Goal: Answer question/provide support

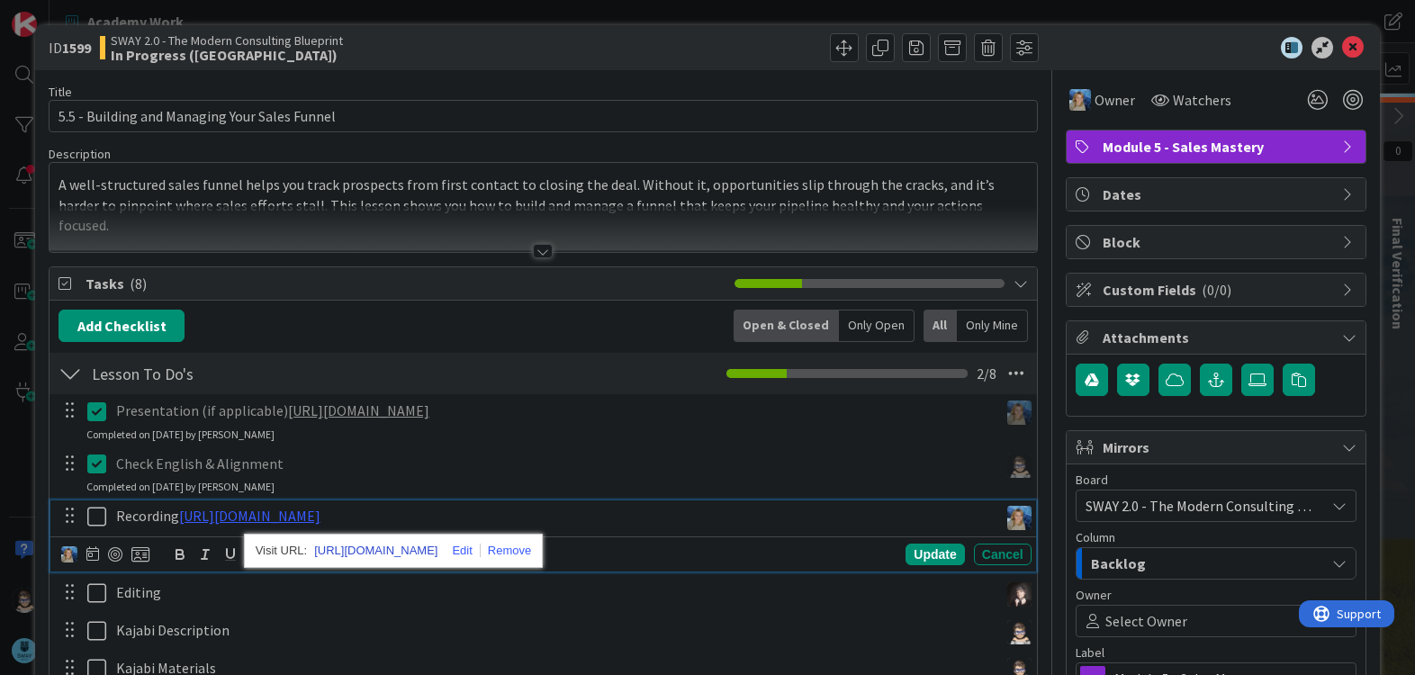
drag, startPoint x: 499, startPoint y: 519, endPoint x: 416, endPoint y: 552, distance: 89.3
click at [416, 552] on link "https://www.veed.io/view/c3a9a9d5-e0db-40be-85f2-3b5844e7cc6f?panel=share" at bounding box center [375, 550] width 123 height 23
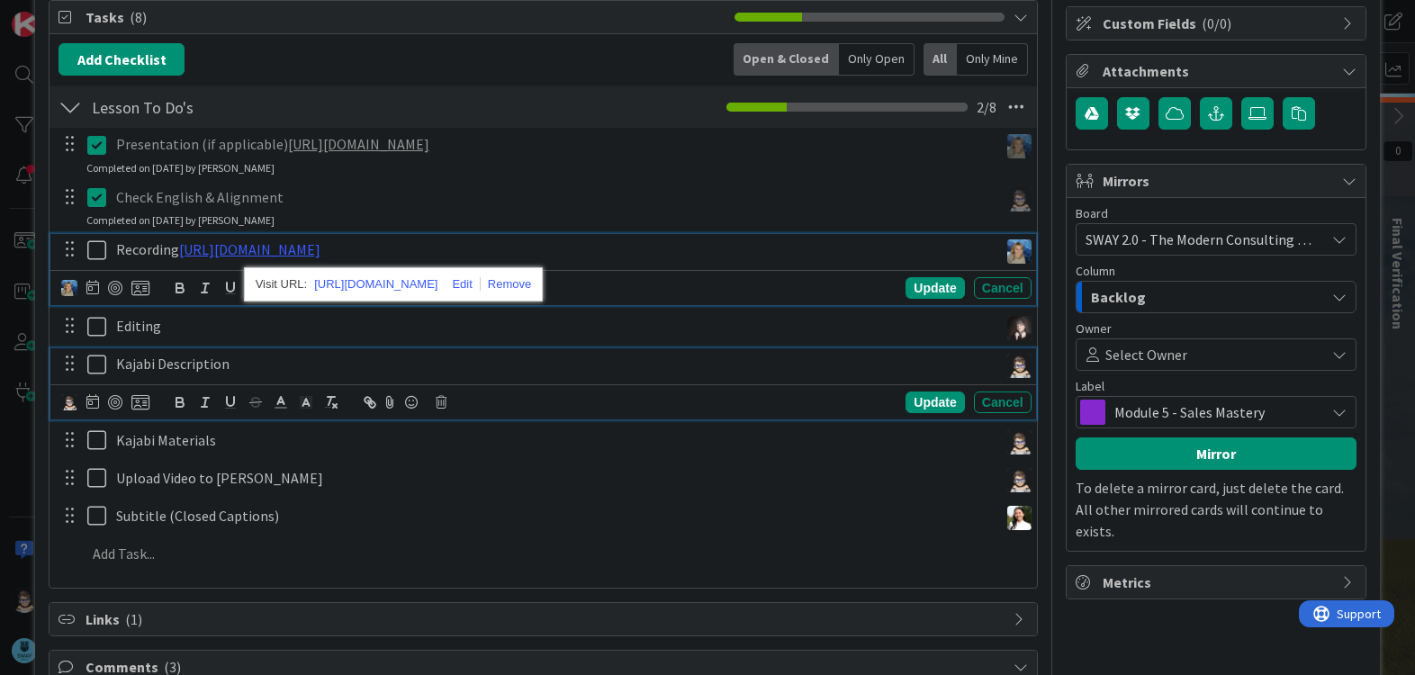
click at [95, 373] on icon at bounding box center [100, 365] width 27 height 22
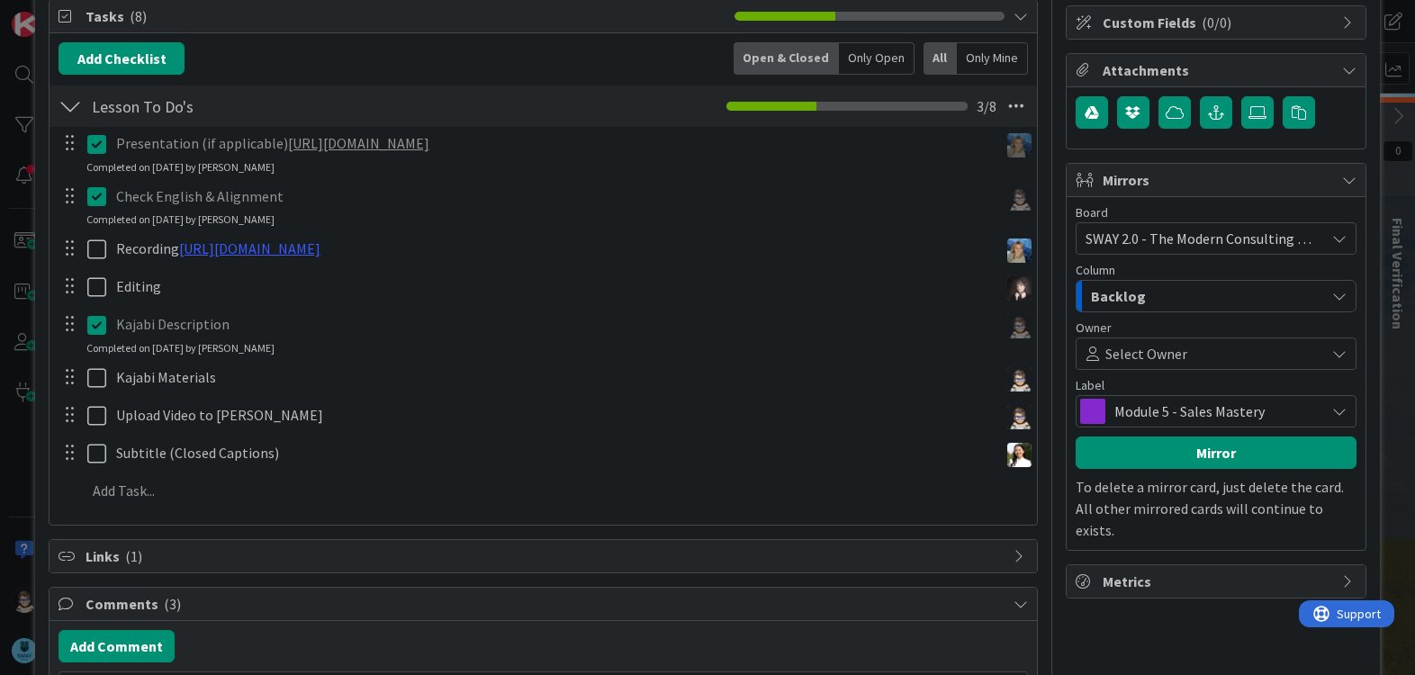
scroll to position [268, 0]
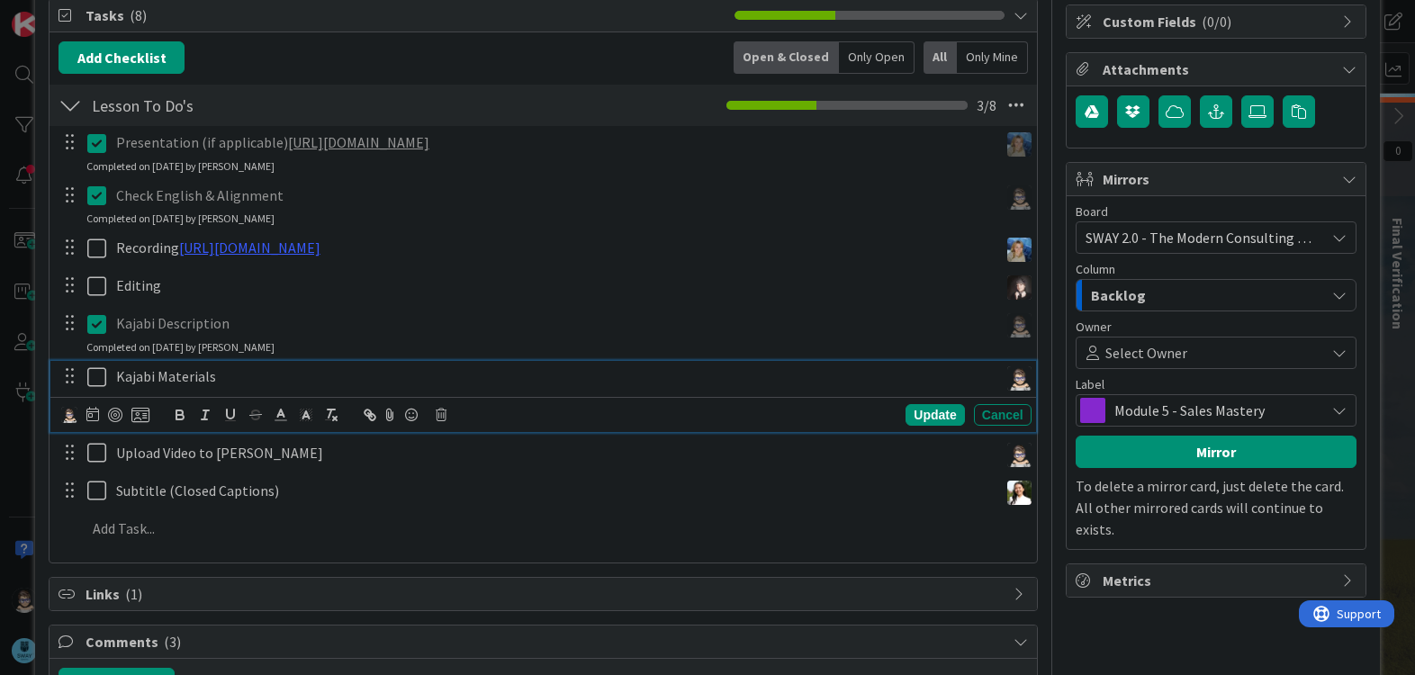
click at [96, 381] on icon at bounding box center [100, 377] width 27 height 22
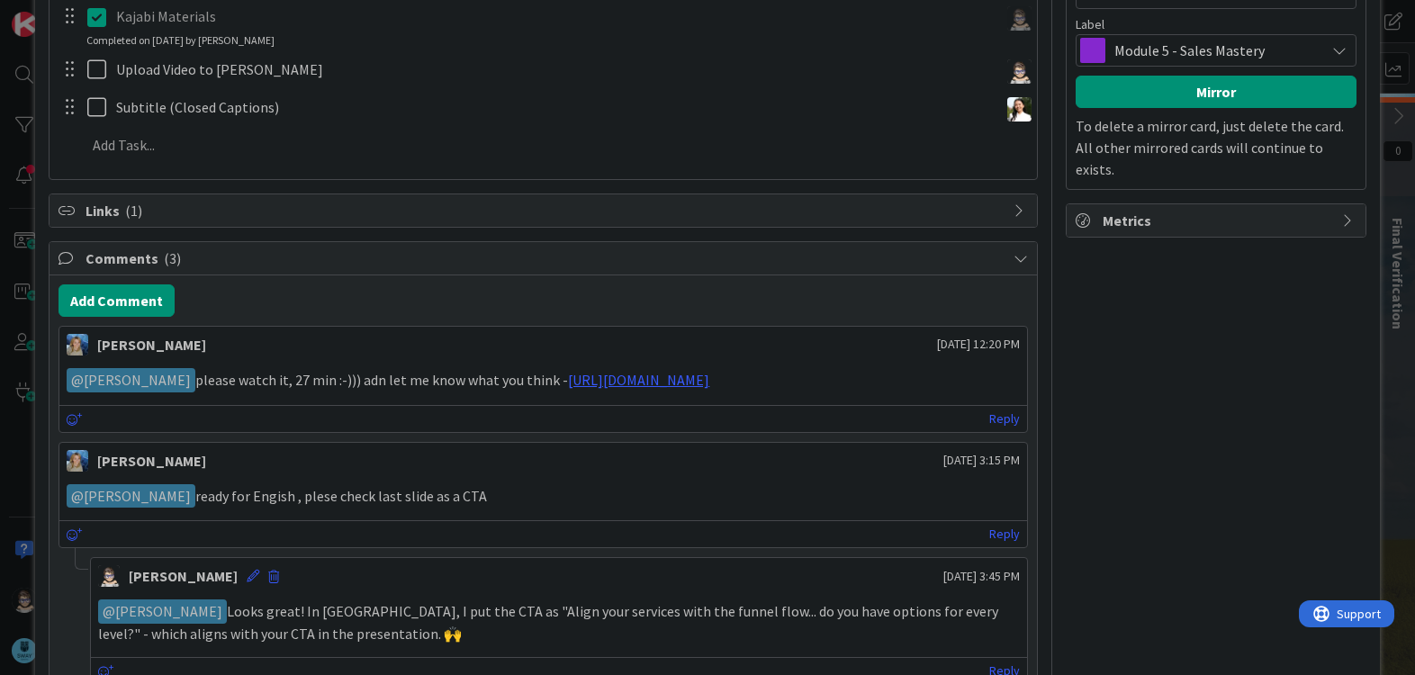
scroll to position [629, 0]
click at [994, 429] on link "Reply" at bounding box center [1004, 418] width 31 height 23
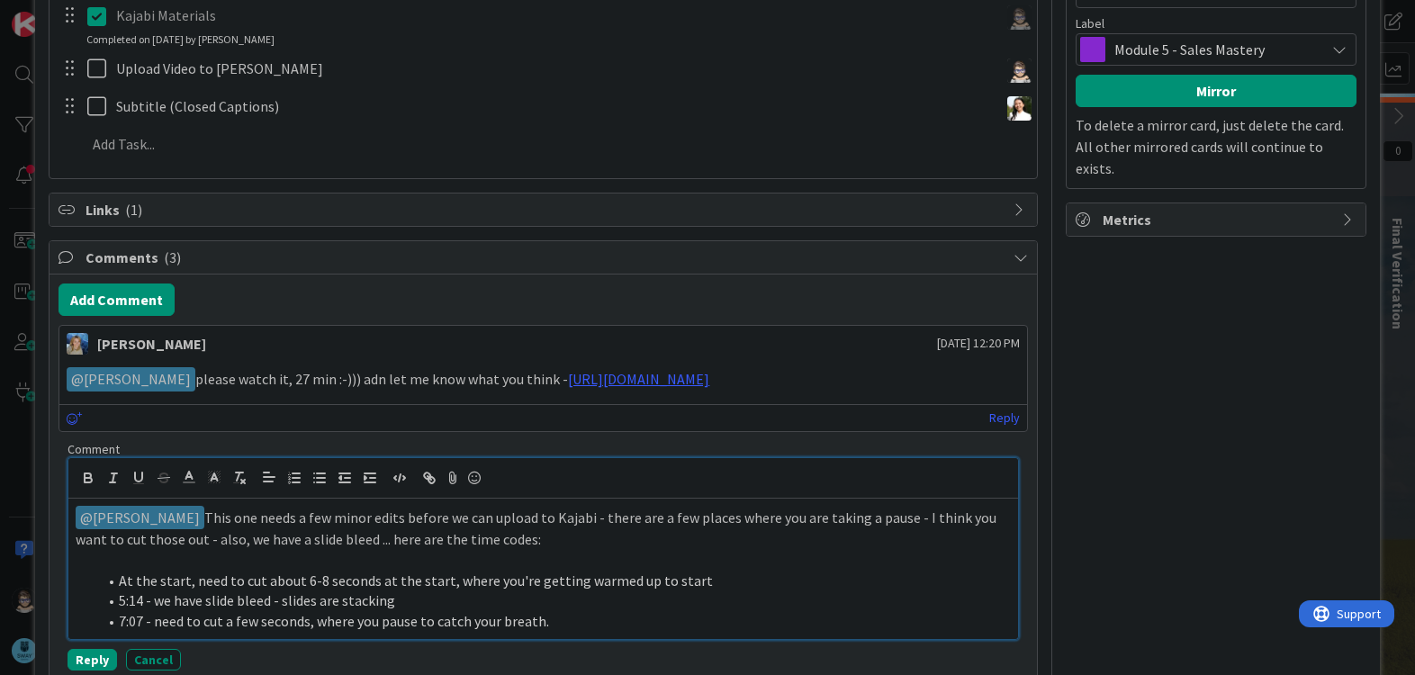
click at [247, 546] on p "﻿ @ Marina Alex ﻿ This one needs a few minor edits before we can upload to Kaja…" at bounding box center [543, 528] width 935 height 44
click at [196, 539] on p "﻿ @ Marina Alex ﻿ This one needs a few minor edits before we can upload to Kaja…" at bounding box center [543, 528] width 935 height 44
click at [172, 538] on p "﻿ @ Marina Alex ﻿ This one needs a few minor edits before we can upload to Kaja…" at bounding box center [543, 528] width 935 height 44
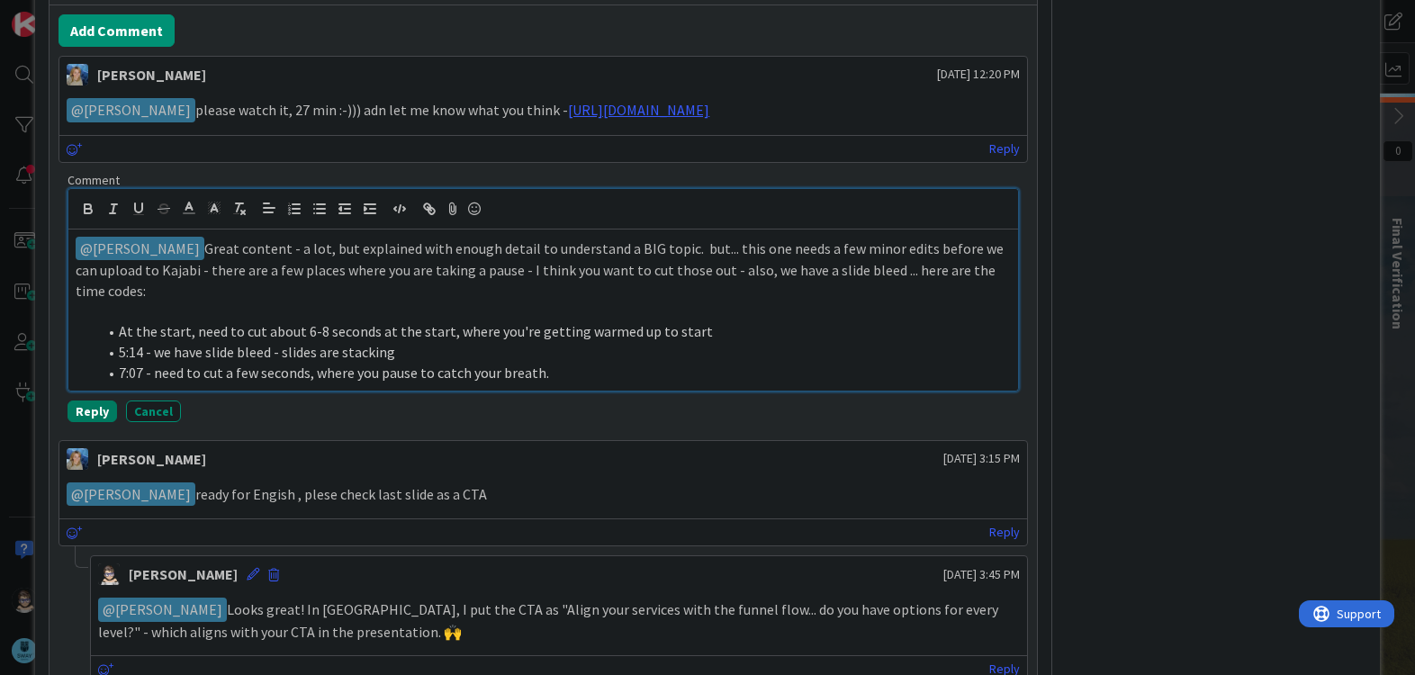
scroll to position [899, 0]
click at [95, 421] on button "Reply" at bounding box center [93, 411] width 50 height 22
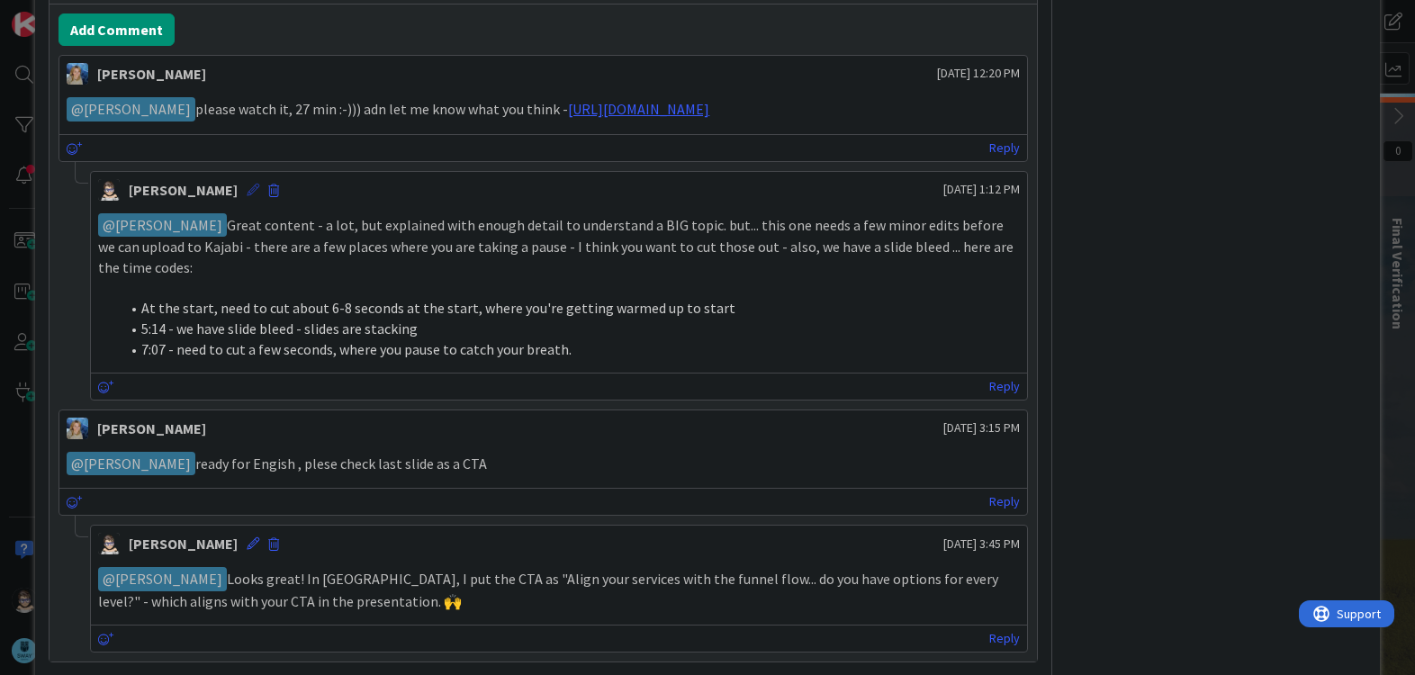
click at [247, 196] on icon at bounding box center [253, 190] width 13 height 13
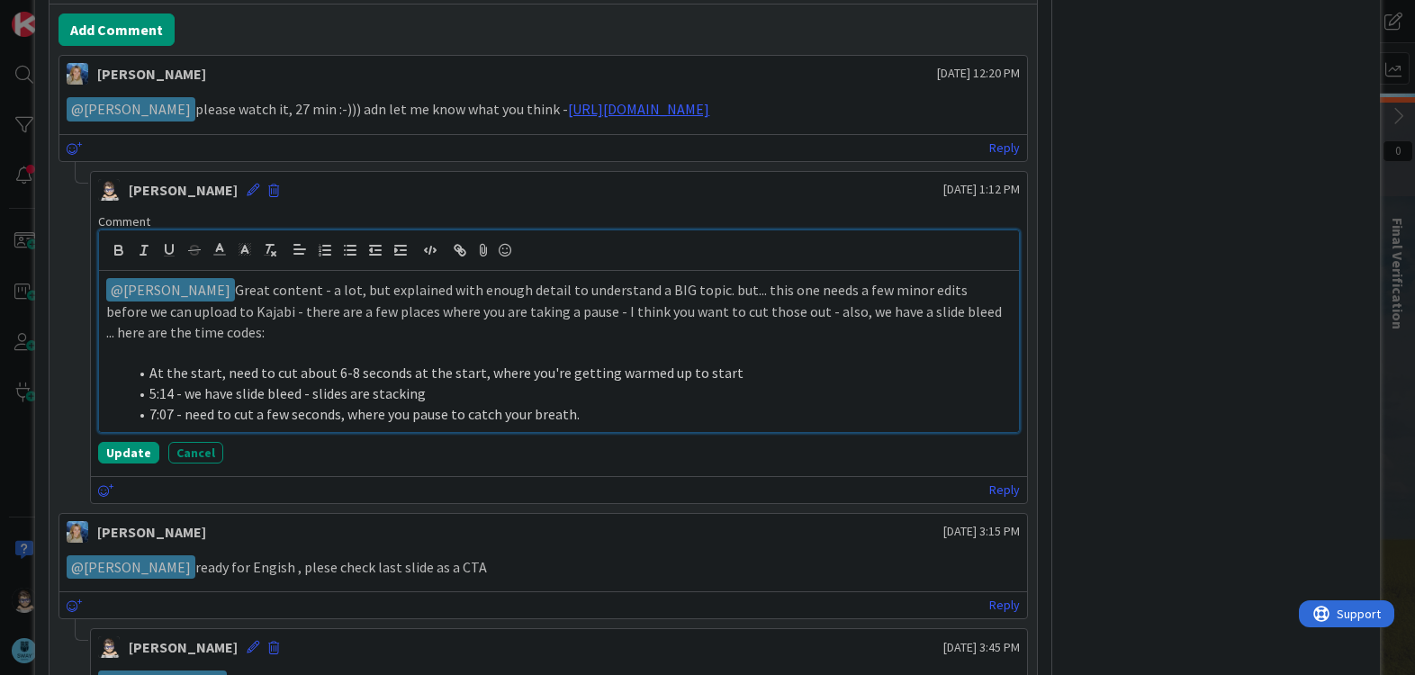
click at [609, 425] on li "7:07 - need to cut a few seconds, where you pause to catch your breath." at bounding box center [569, 414] width 883 height 21
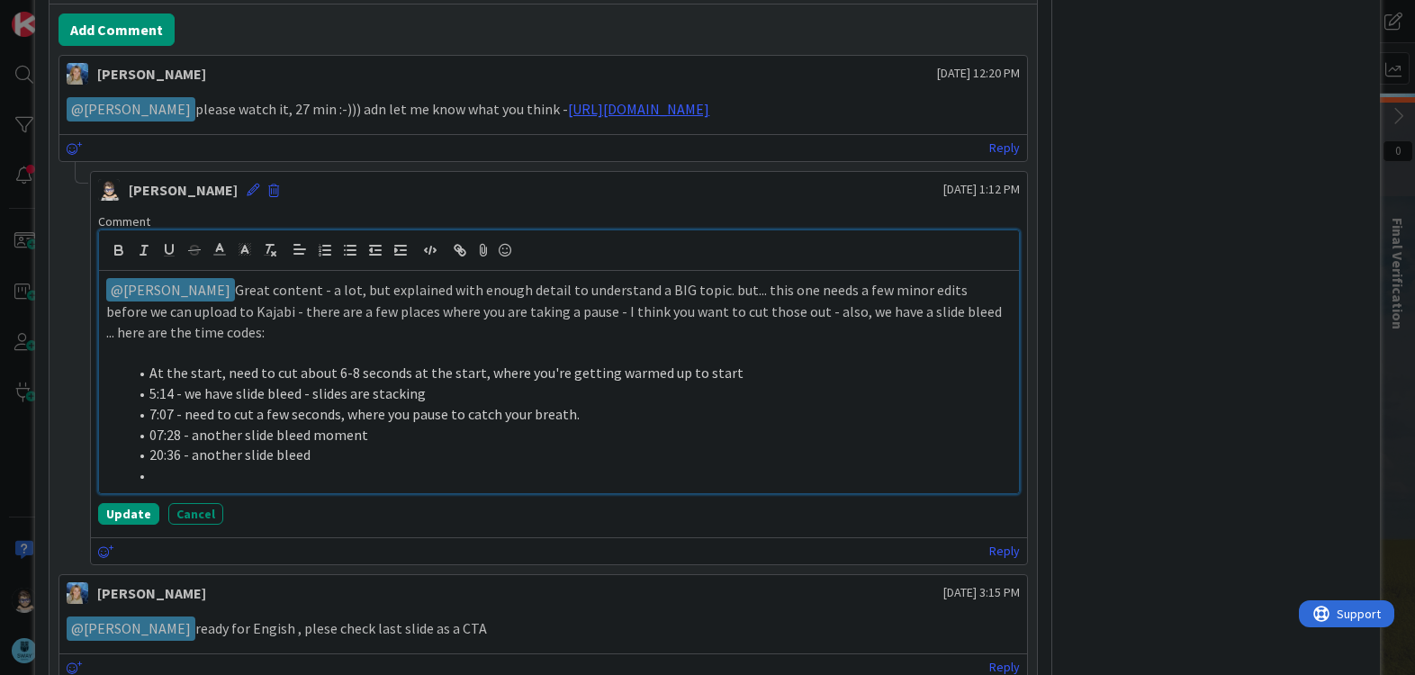
click at [154, 446] on li "07:28 - another slide bleed moment" at bounding box center [569, 435] width 883 height 21
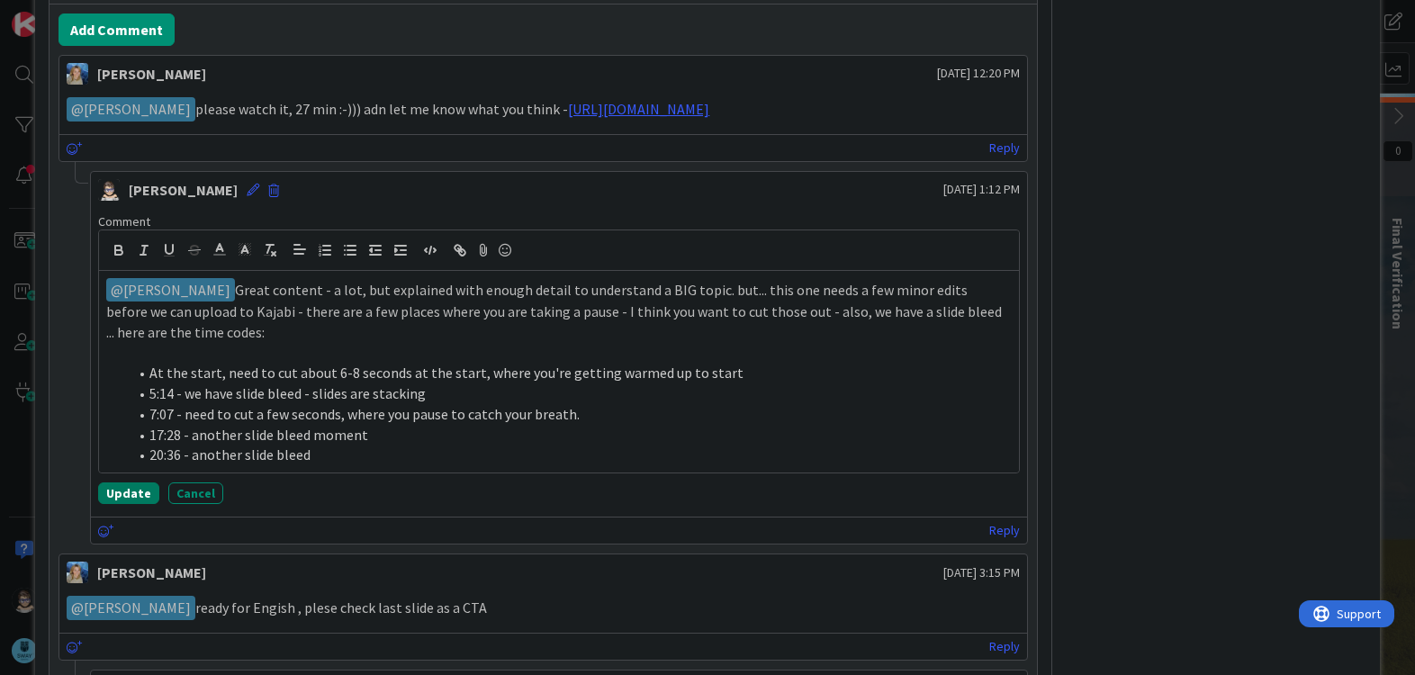
click at [123, 504] on button "Update" at bounding box center [128, 494] width 61 height 22
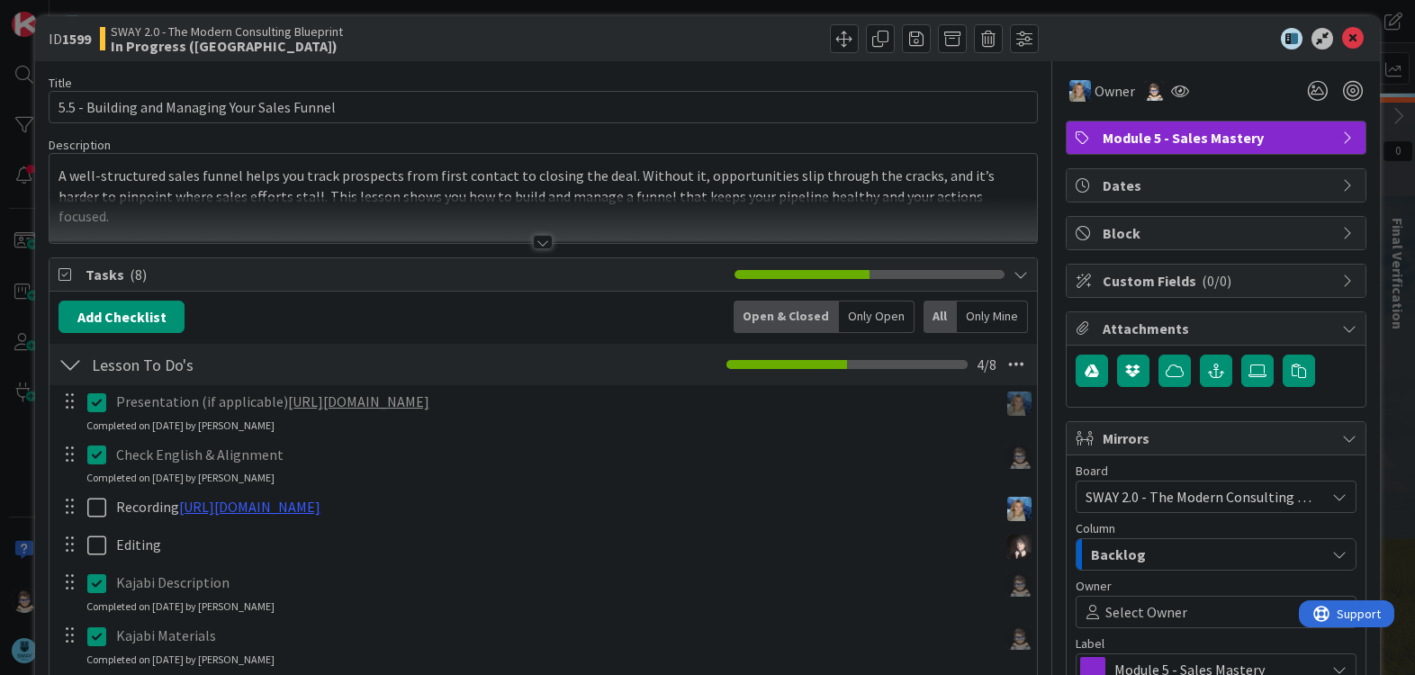
scroll to position [0, 0]
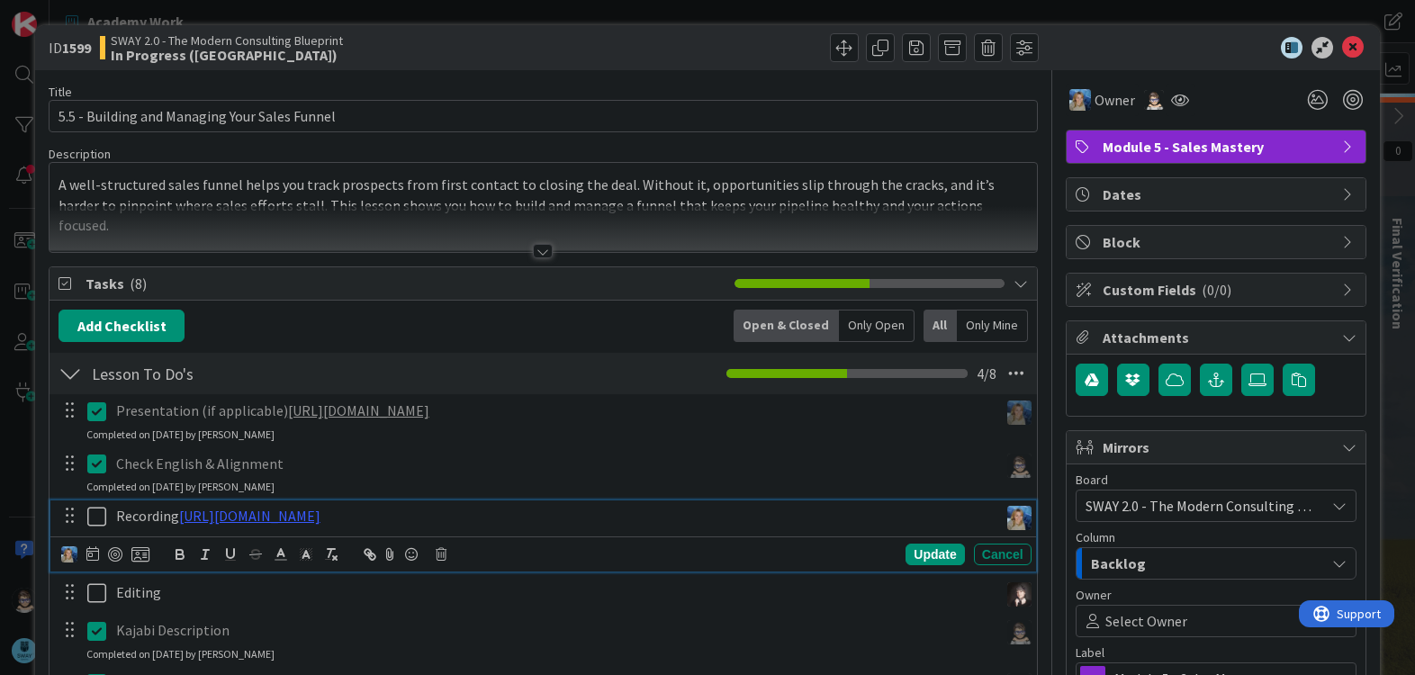
drag, startPoint x: 95, startPoint y: 521, endPoint x: 106, endPoint y: 528, distance: 12.5
click at [95, 521] on icon at bounding box center [100, 517] width 27 height 22
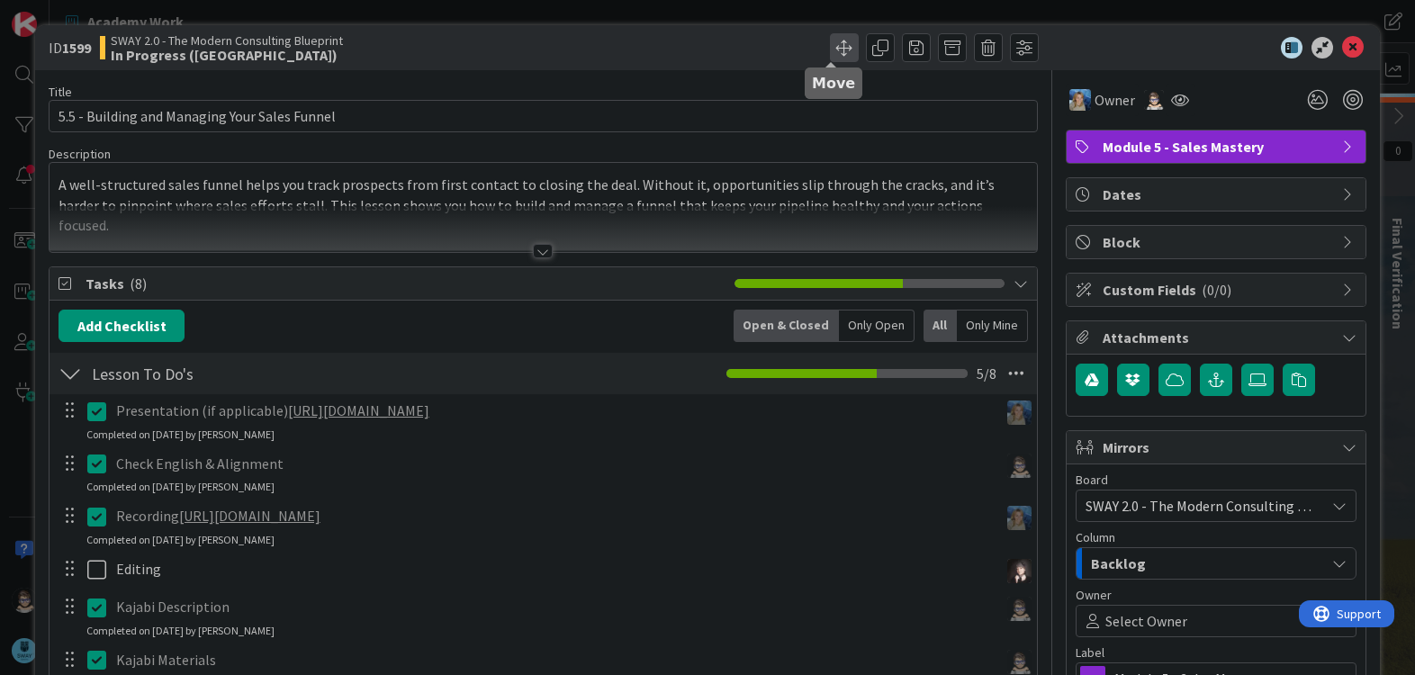
click at [830, 54] on span at bounding box center [844, 47] width 29 height 29
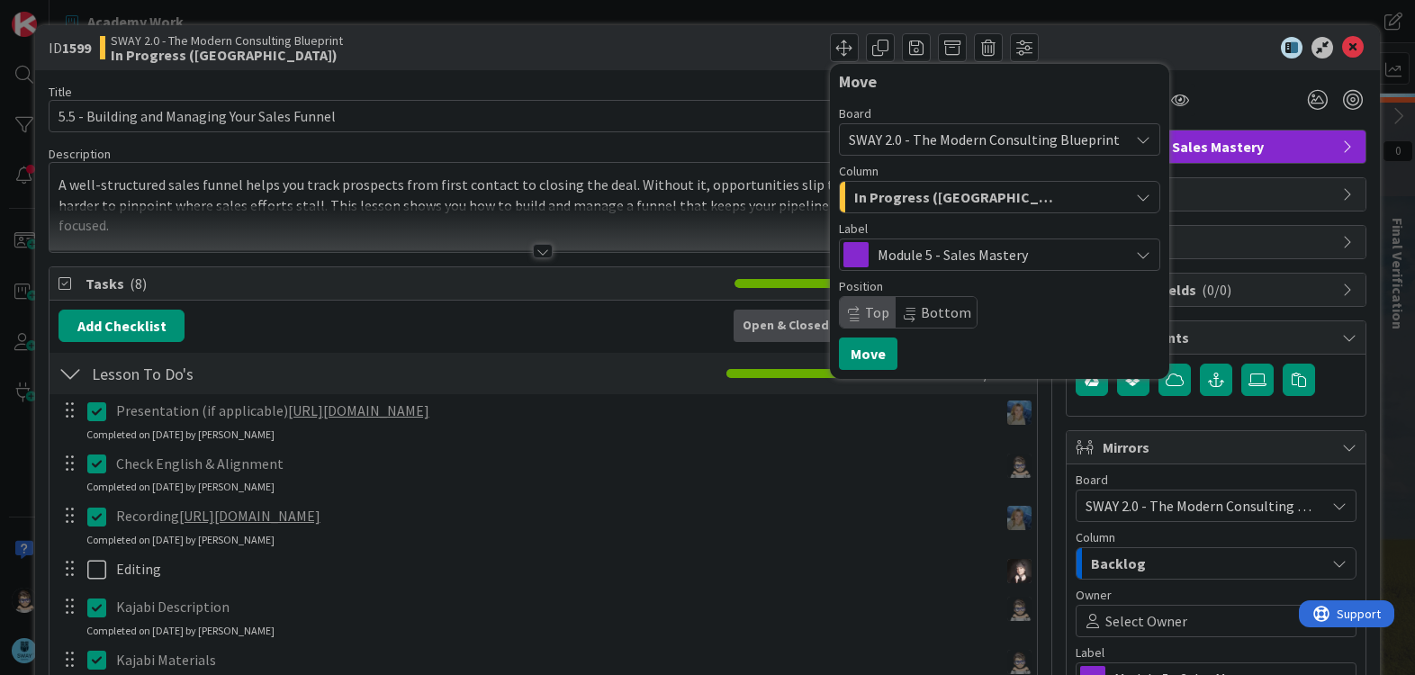
click at [997, 201] on div "In Progress ([GEOGRAPHIC_DATA])" at bounding box center [989, 197] width 279 height 29
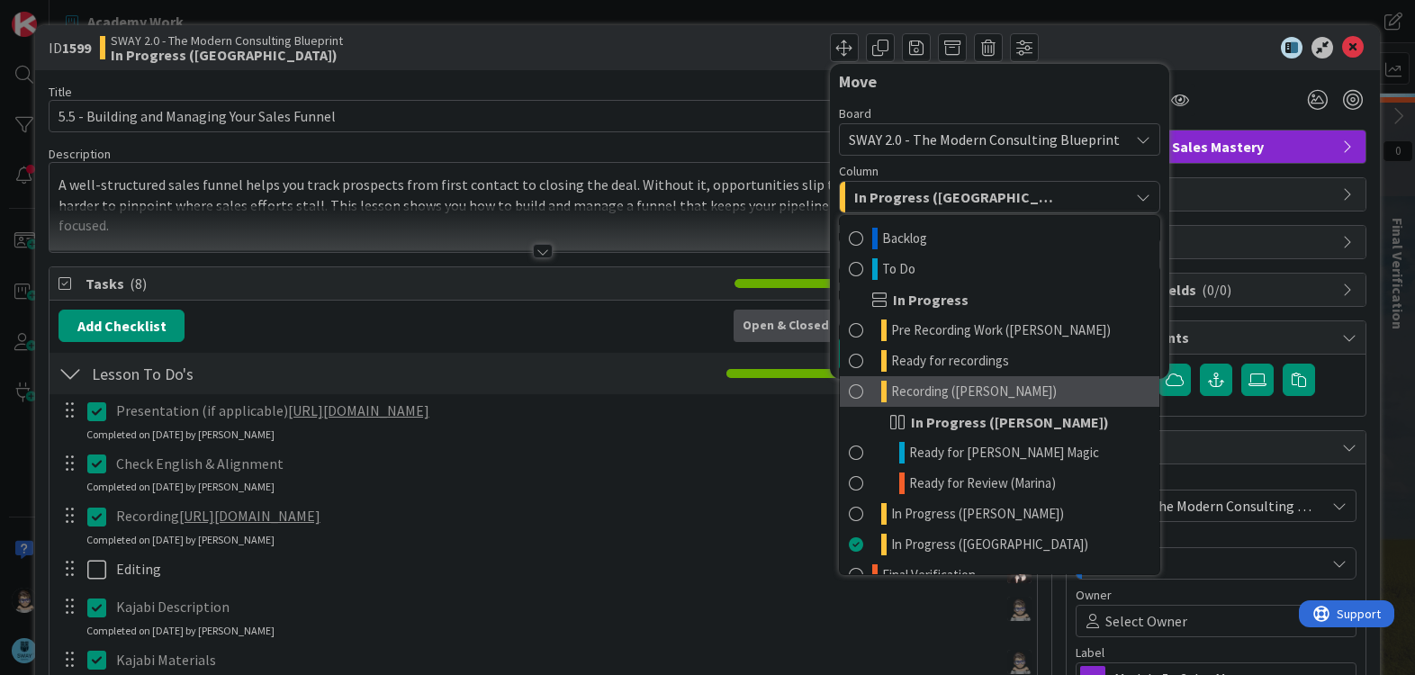
click at [1022, 384] on link "Recording ([PERSON_NAME])" at bounding box center [1000, 391] width 320 height 31
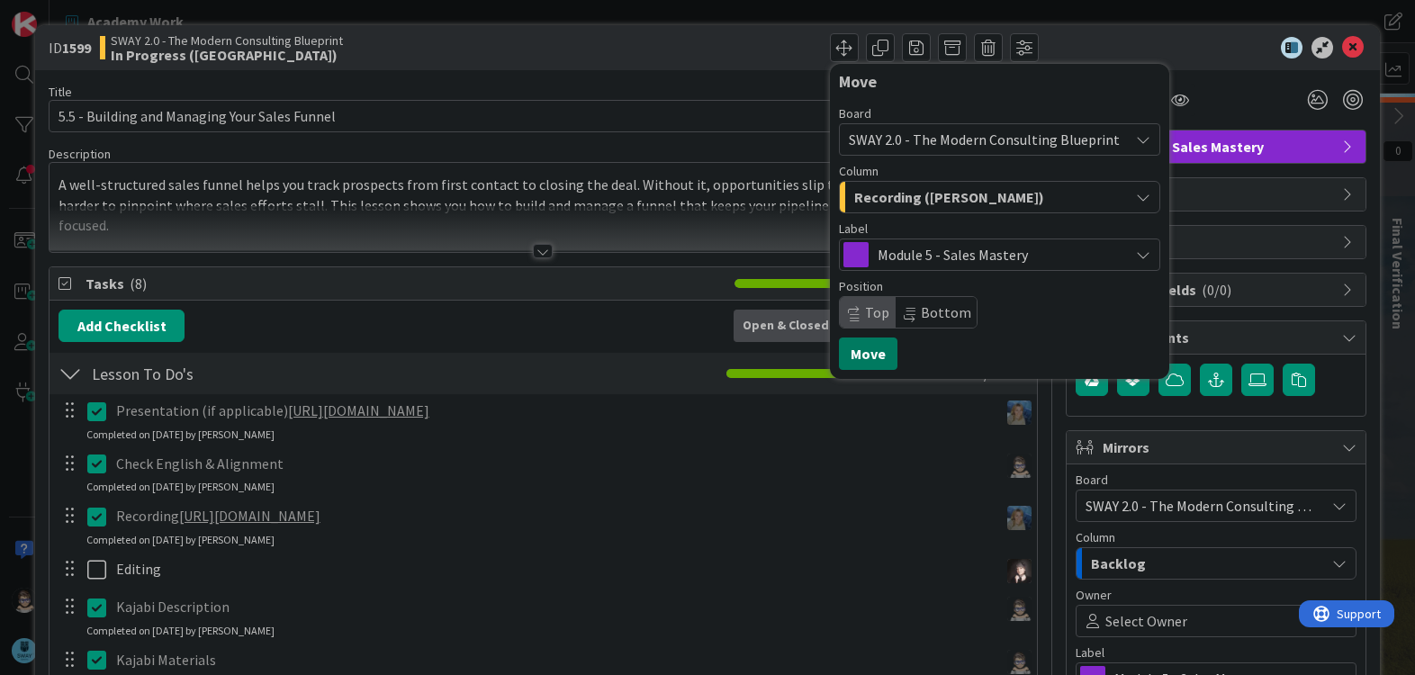
click at [864, 359] on button "Move" at bounding box center [868, 354] width 59 height 32
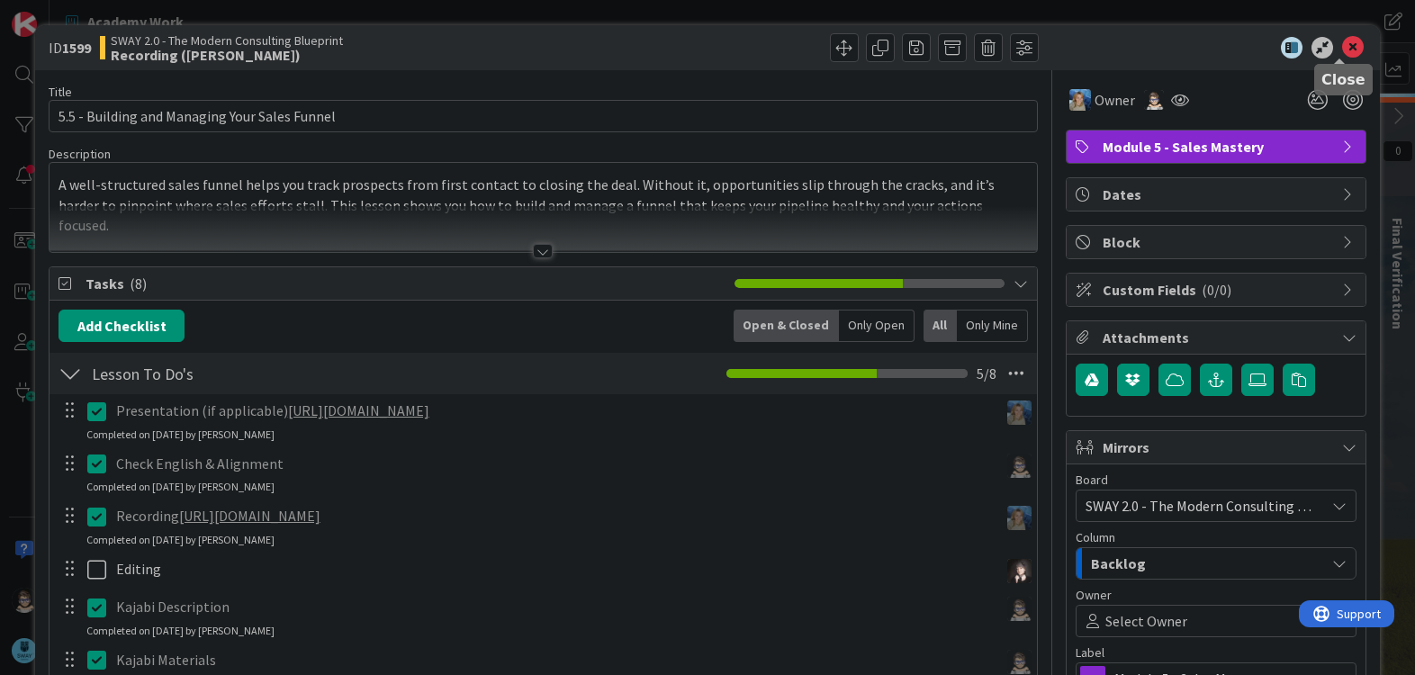
click at [1342, 52] on icon at bounding box center [1353, 48] width 22 height 22
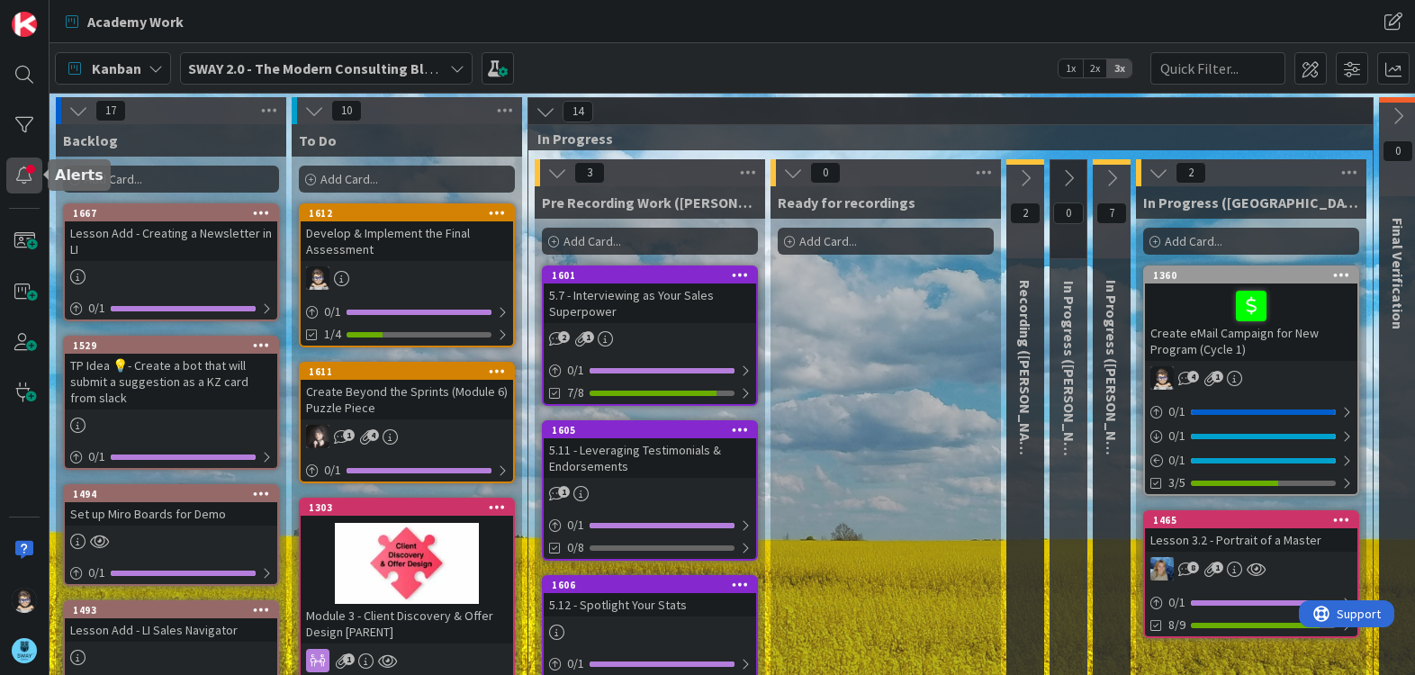
click at [25, 177] on div at bounding box center [24, 176] width 36 height 36
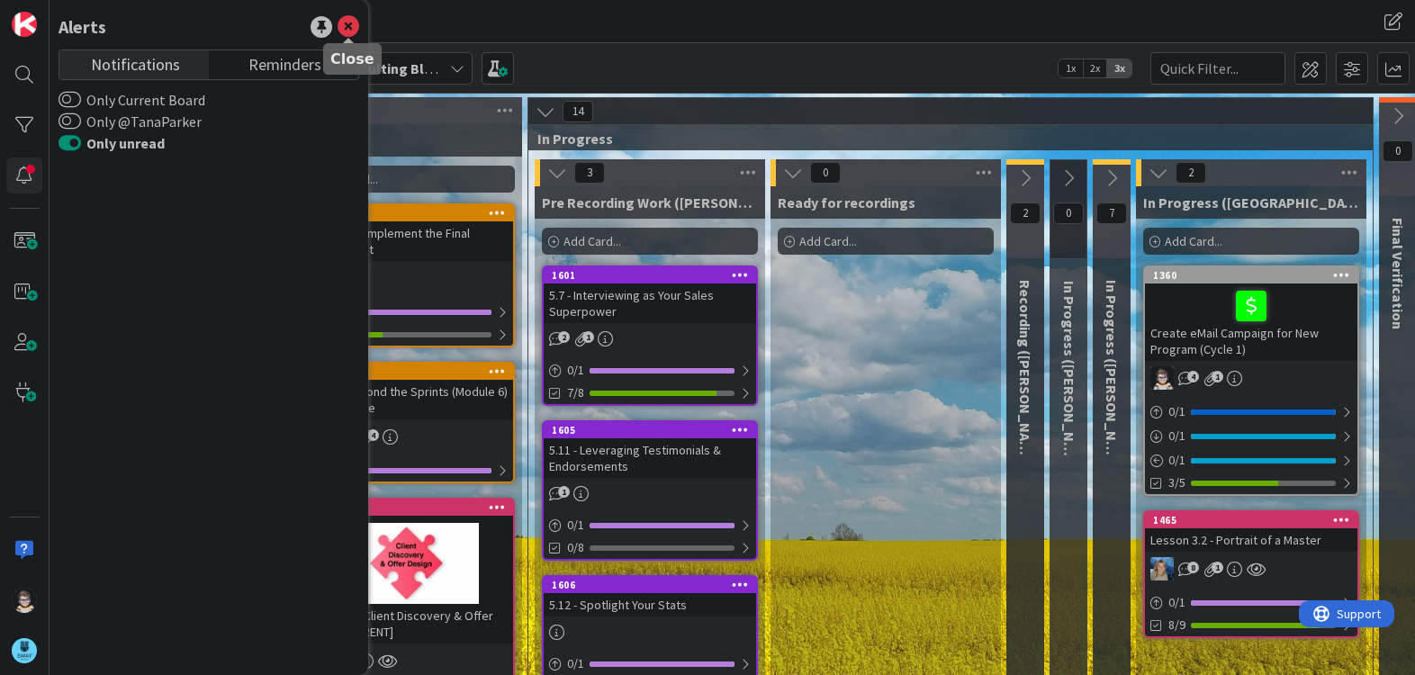
click at [340, 28] on icon at bounding box center [349, 27] width 22 height 22
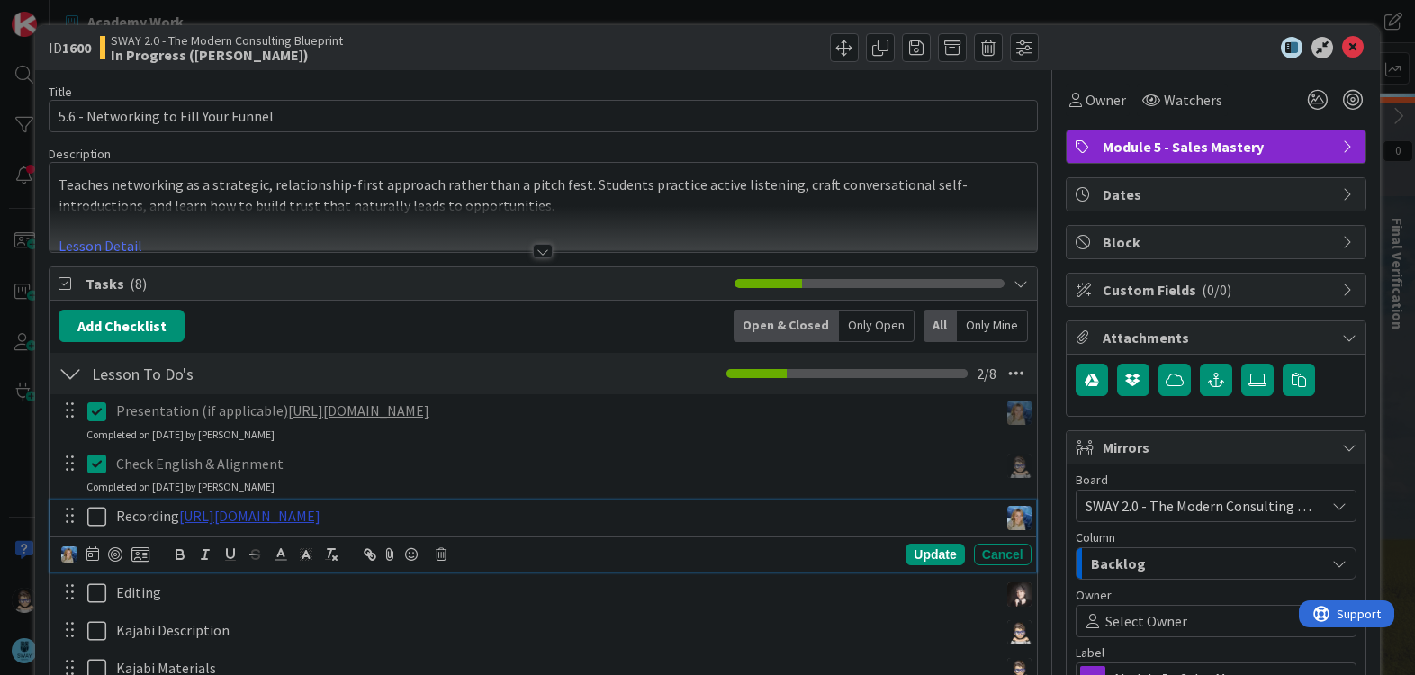
click at [321, 514] on link "[URL][DOMAIN_NAME]" at bounding box center [249, 516] width 141 height 18
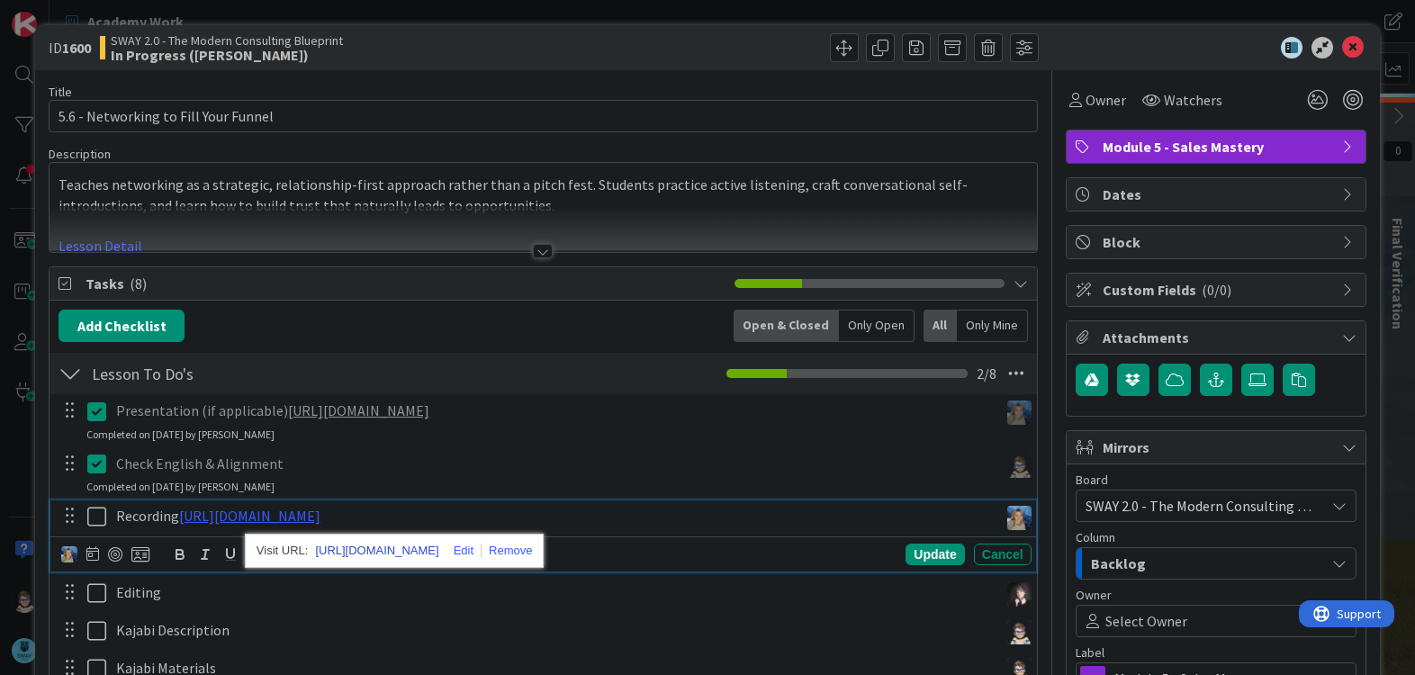
click at [438, 550] on link "[URL][DOMAIN_NAME]" at bounding box center [376, 550] width 123 height 23
